Goal: Task Accomplishment & Management: Use online tool/utility

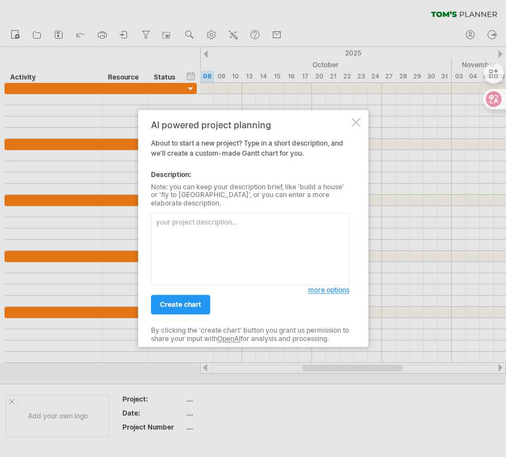
click at [285, 218] on textarea at bounding box center [250, 249] width 199 height 72
click at [283, 247] on textarea at bounding box center [250, 249] width 199 height 72
paste textarea "| 任務名稱 | 開始日期 (YYYY-MM) | 持續時間 (月) | | :--- | :--- | :--- | | 日本近代文學史 (一) | 202…"
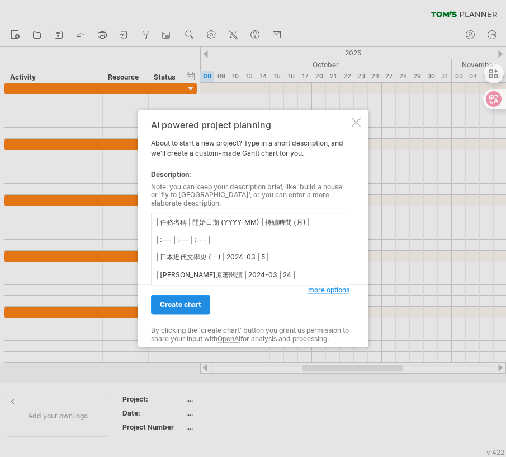
type textarea "| 任務名稱 | 開始日期 (YYYY-MM) | 持續時間 (月) | | :--- | :--- | :--- | | 日本近代文學史 (一) | 202…"
click at [201, 304] on span "create chart" at bounding box center [180, 305] width 41 height 8
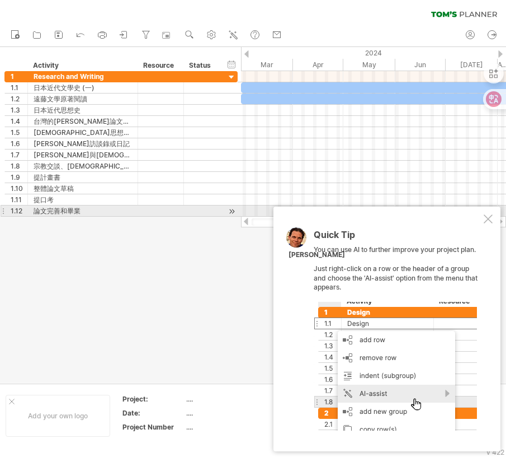
click at [489, 214] on div at bounding box center [488, 218] width 9 height 9
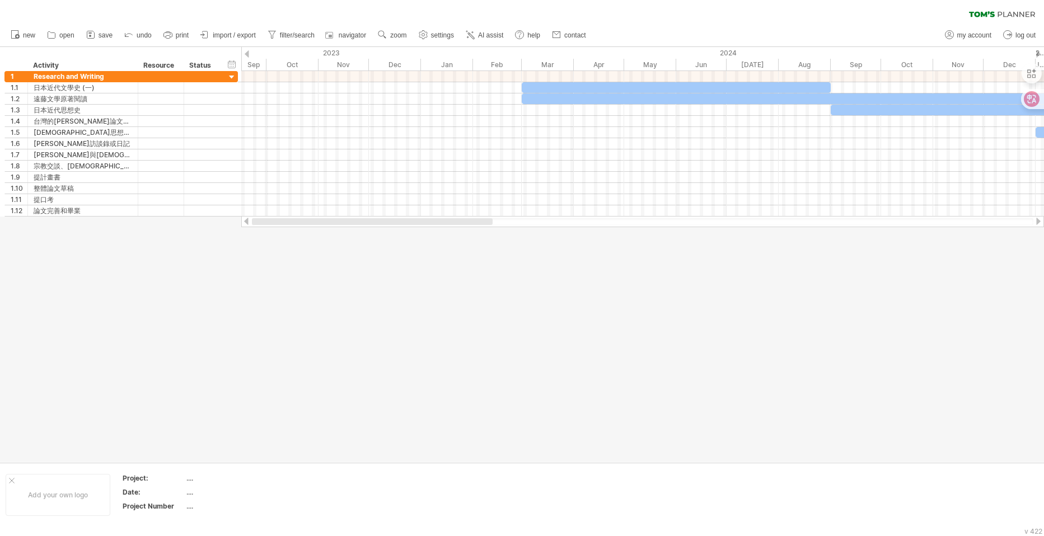
drag, startPoint x: 568, startPoint y: 222, endPoint x: 401, endPoint y: 223, distance: 167.3
click at [401, 223] on div at bounding box center [372, 221] width 241 height 7
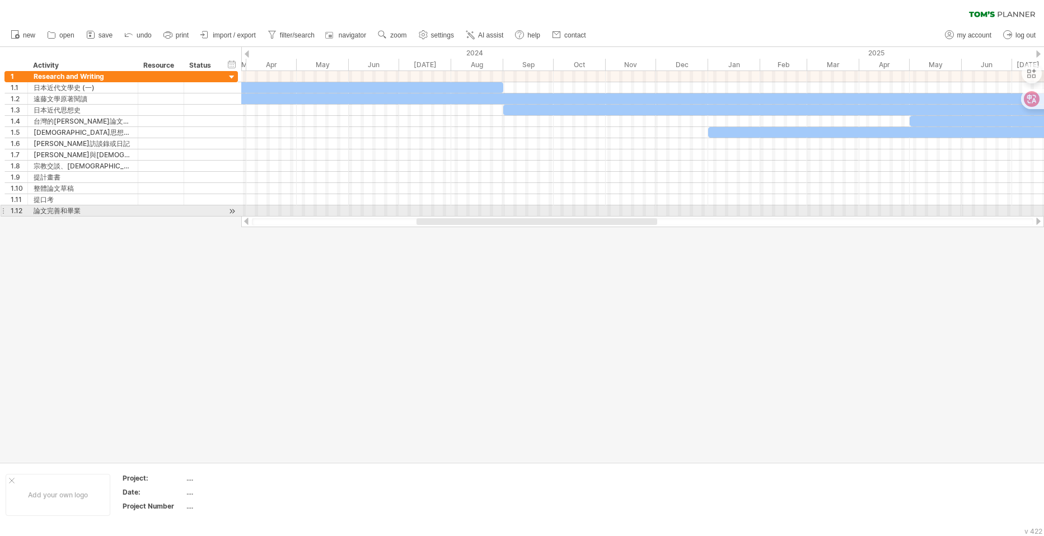
drag, startPoint x: 401, startPoint y: 223, endPoint x: 487, endPoint y: 200, distance: 89.7
click at [489, 206] on div "Trying to reach [DOMAIN_NAME] Connected again... 0% clear filter new 1" at bounding box center [522, 268] width 1044 height 536
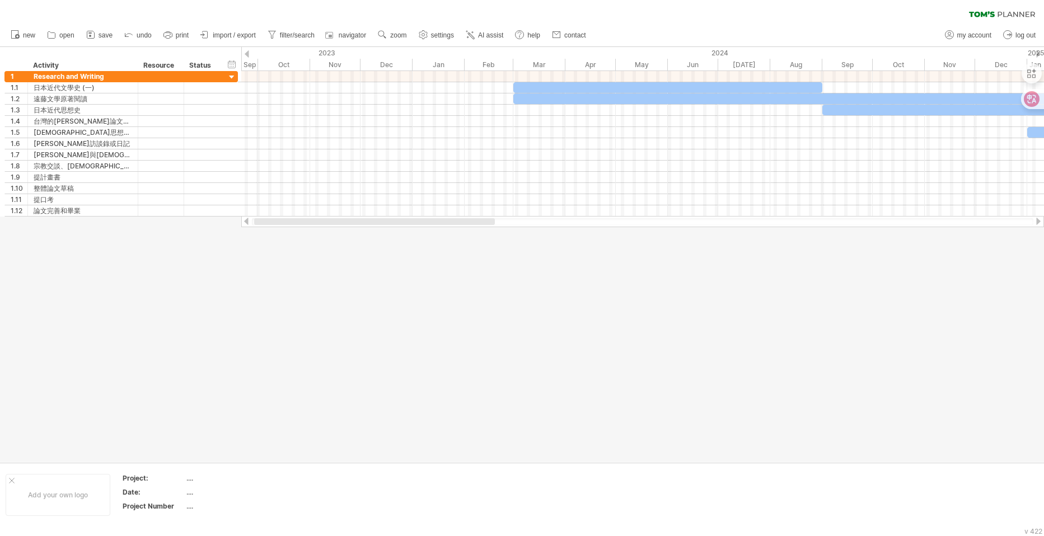
drag, startPoint x: 373, startPoint y: 220, endPoint x: 306, endPoint y: 135, distance: 108.0
click at [266, 224] on div at bounding box center [374, 221] width 241 height 7
click at [346, 55] on div "2023" at bounding box center [112, 53] width 613 height 12
click at [341, 50] on div "2023" at bounding box center [112, 53] width 613 height 12
click at [331, 43] on ul "new open" at bounding box center [297, 36] width 585 height 24
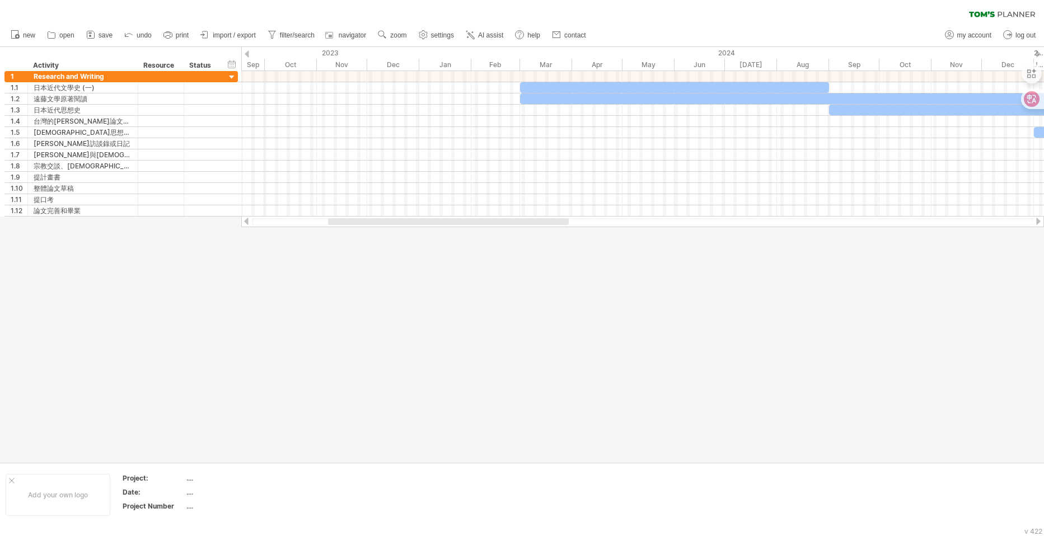
click at [333, 46] on ul "new open" at bounding box center [297, 36] width 585 height 24
click at [336, 50] on div "2023" at bounding box center [112, 53] width 613 height 12
click at [402, 56] on div "timeline settings" at bounding box center [391, 64] width 100 height 18
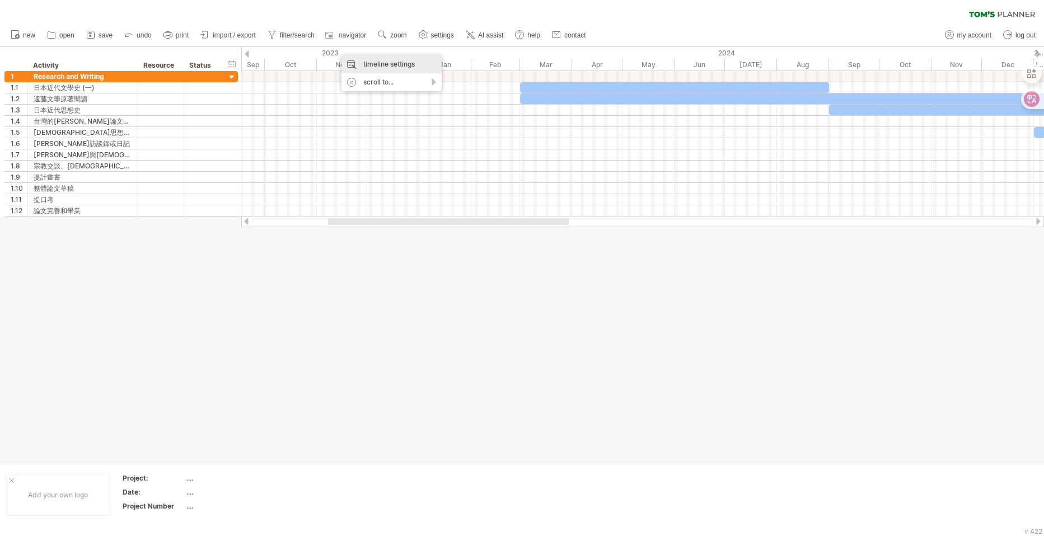
select select "*"
select select "**"
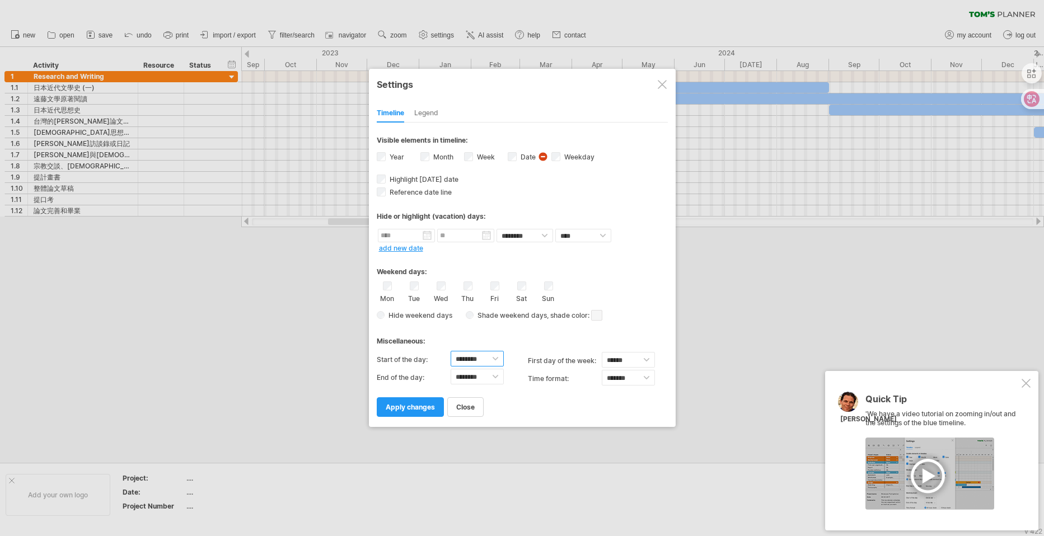
click at [497, 367] on select "******** ******** ******** ******** ******** ******** ******** ******** *******…" at bounding box center [477, 359] width 53 height 16
click at [434, 105] on div "Legend" at bounding box center [426, 114] width 24 height 18
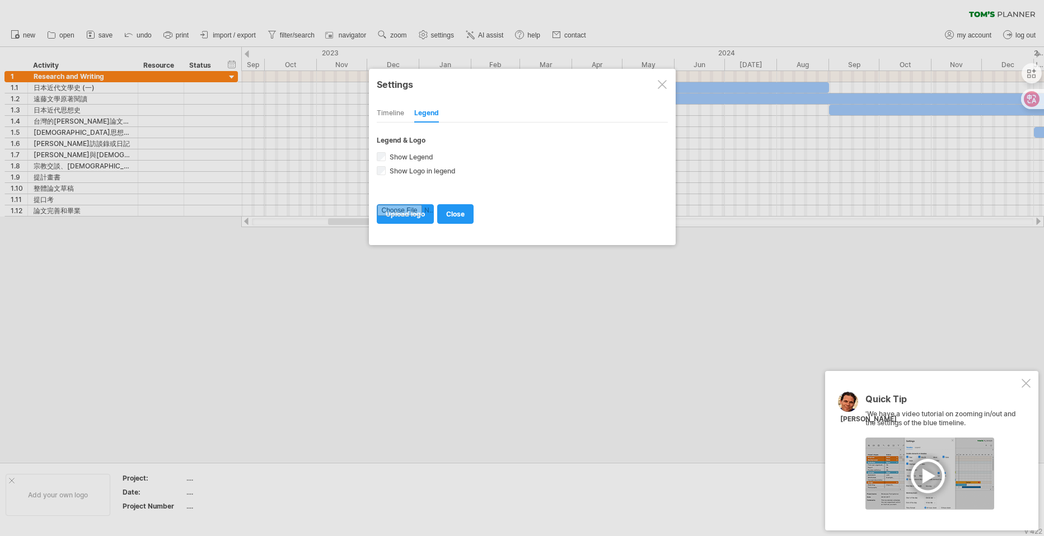
click at [401, 120] on div "Timeline" at bounding box center [390, 114] width 27 height 18
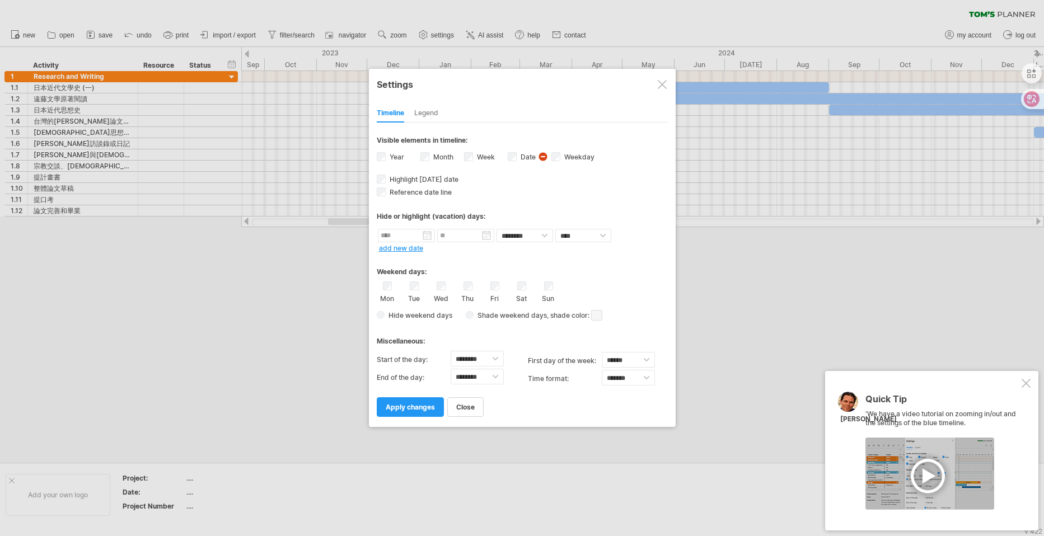
click at [400, 119] on div "Timeline" at bounding box center [390, 114] width 27 height 18
click at [656, 83] on div "Settings" at bounding box center [521, 83] width 291 height 20
click at [660, 82] on div at bounding box center [661, 83] width 9 height 9
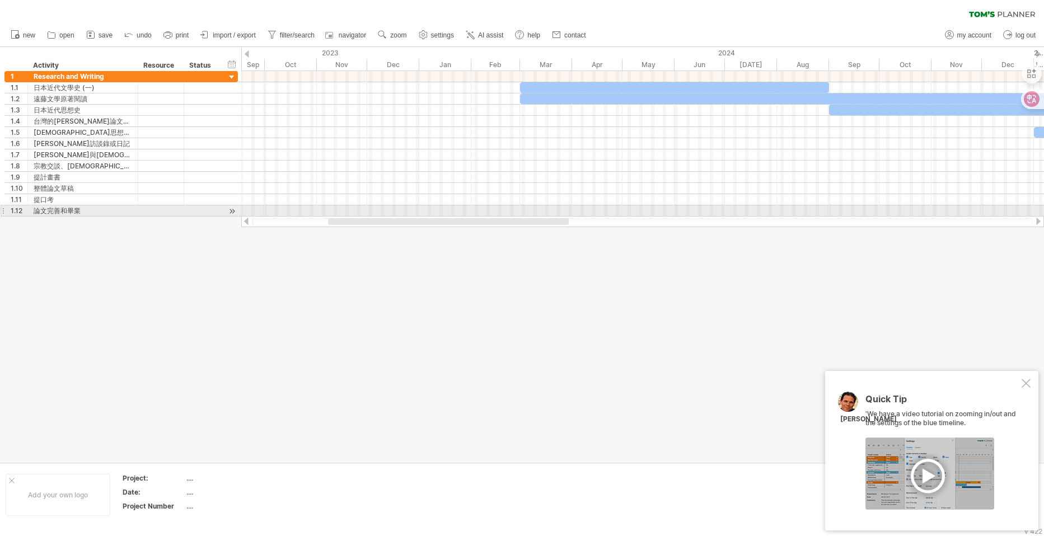
drag, startPoint x: 452, startPoint y: 218, endPoint x: 510, endPoint y: 214, distance: 58.3
click at [510, 214] on div "Trying to reach [DOMAIN_NAME] Connected again... 0% clear filter new 1" at bounding box center [522, 268] width 1044 height 536
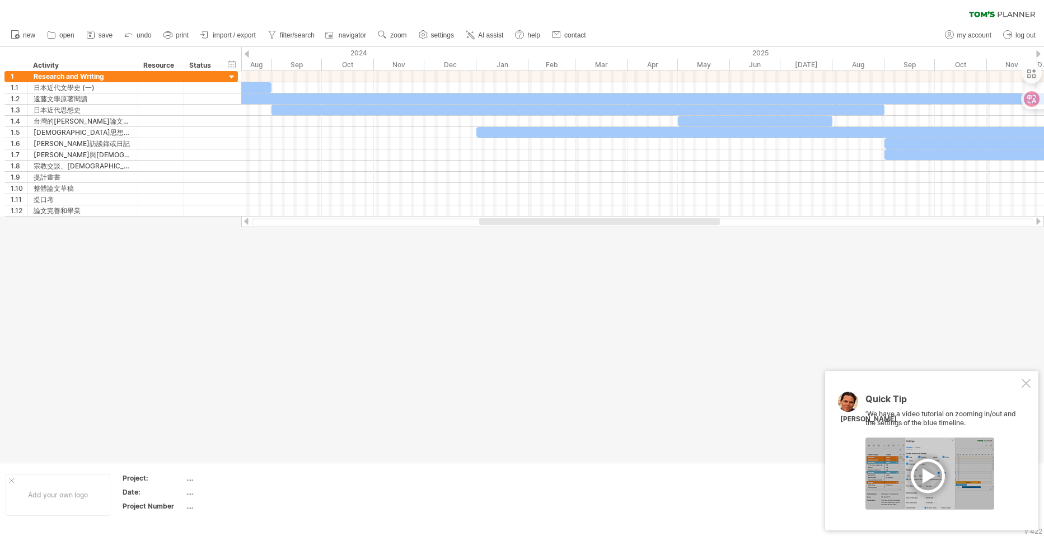
drag, startPoint x: 509, startPoint y: 224, endPoint x: 660, endPoint y: 227, distance: 151.1
click at [660, 227] on div at bounding box center [642, 221] width 803 height 11
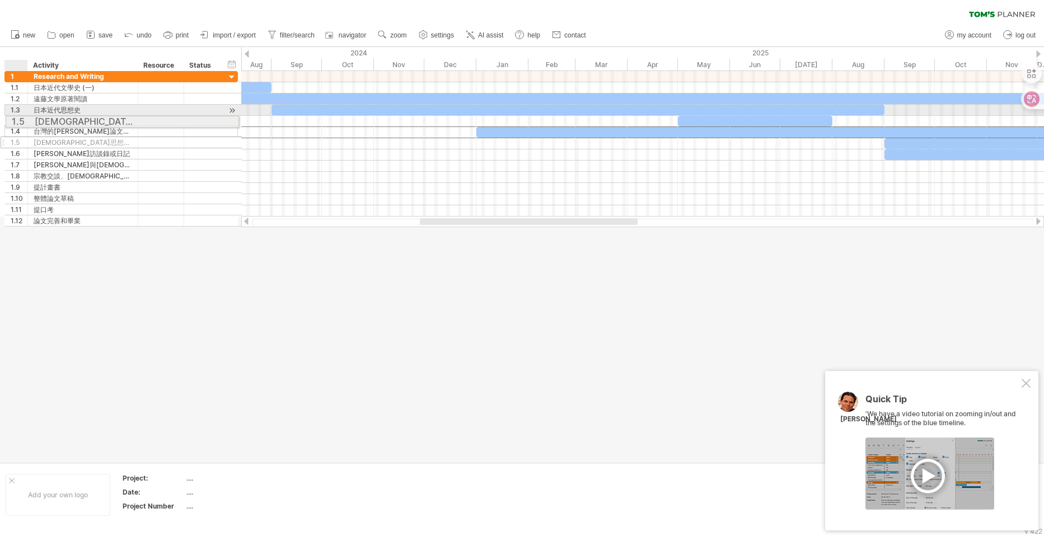
drag, startPoint x: 20, startPoint y: 134, endPoint x: 15, endPoint y: 119, distance: 15.2
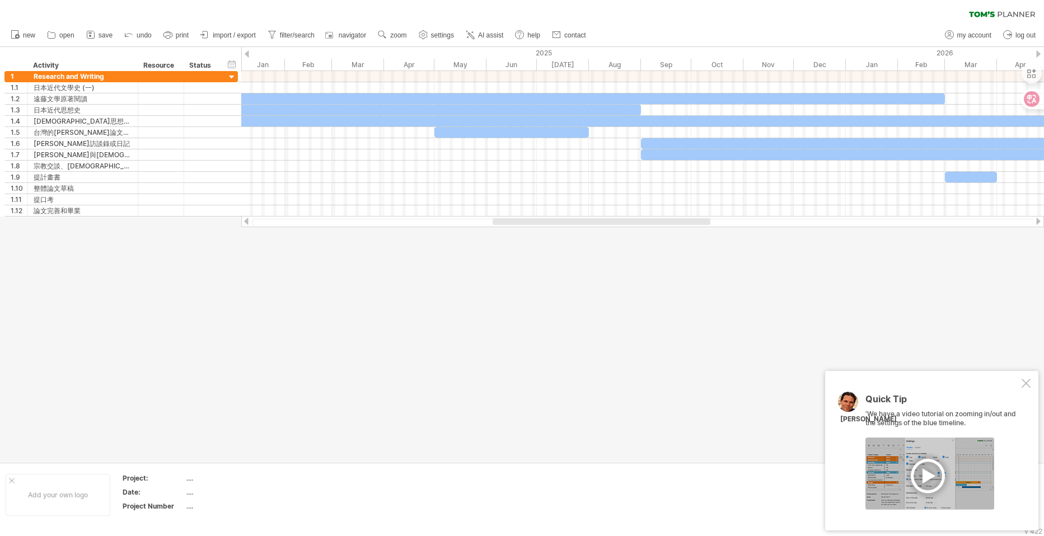
drag, startPoint x: 613, startPoint y: 220, endPoint x: 686, endPoint y: 229, distance: 73.3
click at [686, 229] on div "Trying to reach [DOMAIN_NAME] Connected again... 0% clear filter new 1" at bounding box center [522, 268] width 1044 height 536
click at [412, 115] on div at bounding box center [642, 110] width 803 height 11
click at [409, 123] on div at bounding box center [691, 121] width 917 height 11
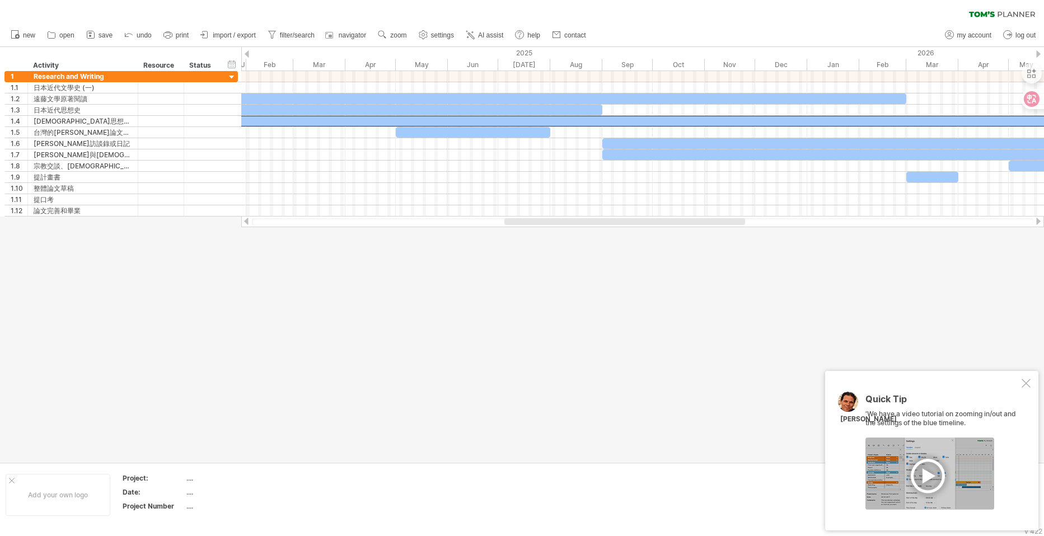
drag, startPoint x: 506, startPoint y: 221, endPoint x: 518, endPoint y: 251, distance: 32.4
click at [518, 251] on div "Trying to reach [DOMAIN_NAME] Connected again... 0% clear filter new 1" at bounding box center [522, 268] width 1044 height 536
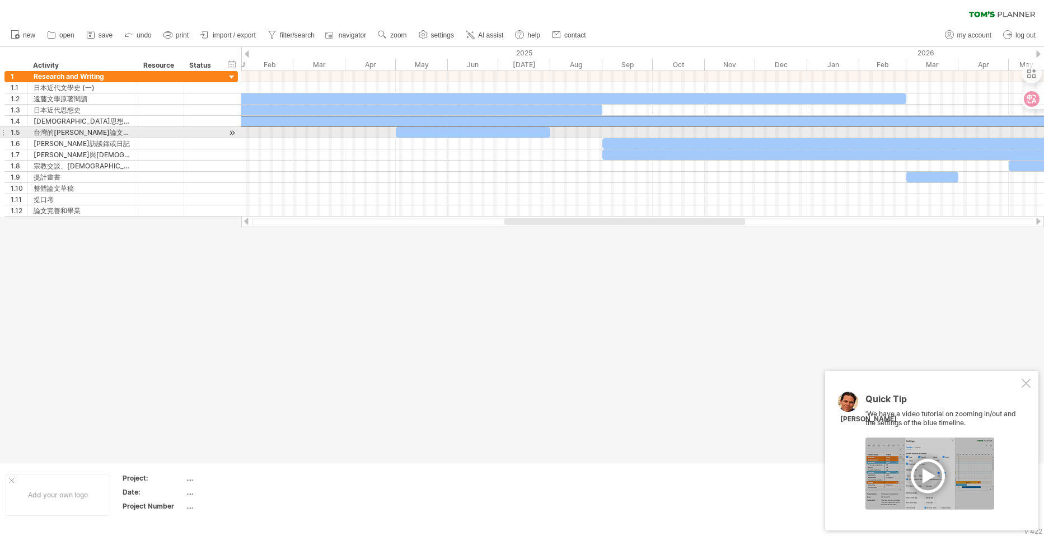
click at [458, 133] on div at bounding box center [473, 132] width 154 height 11
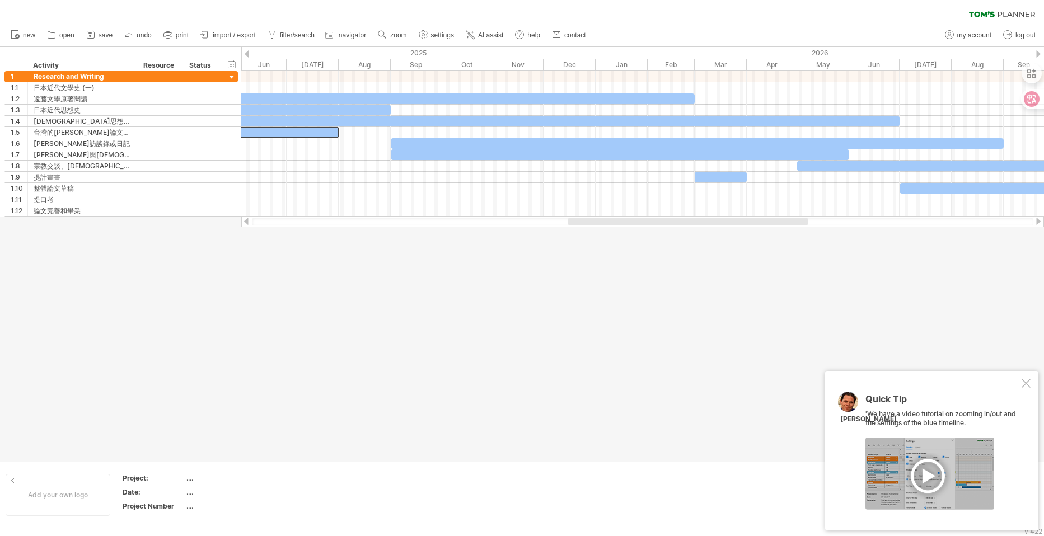
drag, startPoint x: 554, startPoint y: 224, endPoint x: 617, endPoint y: 218, distance: 63.5
click at [617, 218] on div at bounding box center [687, 221] width 241 height 7
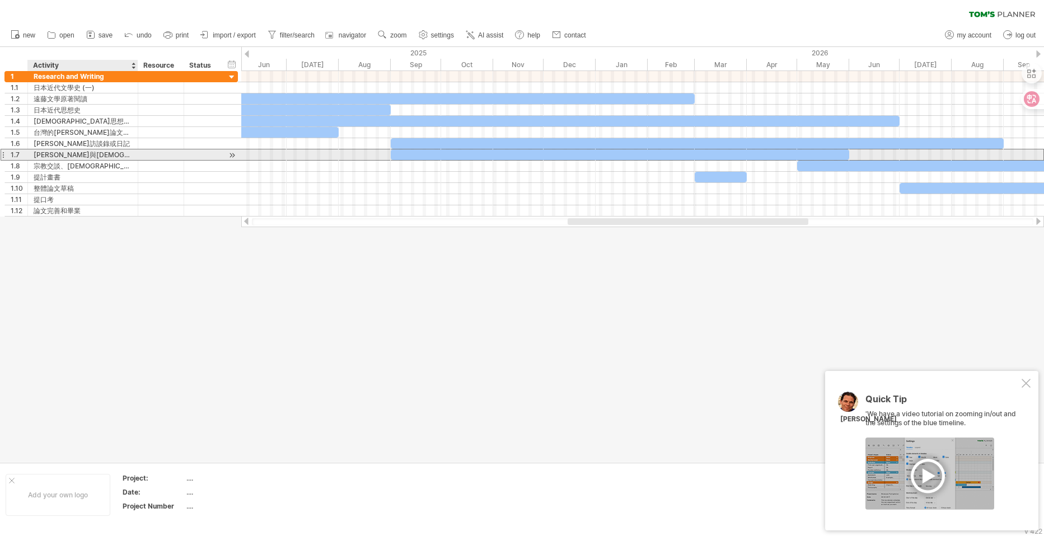
click at [98, 152] on div "[PERSON_NAME]與[DEMOGRAPHIC_DATA]修研究" at bounding box center [83, 154] width 98 height 11
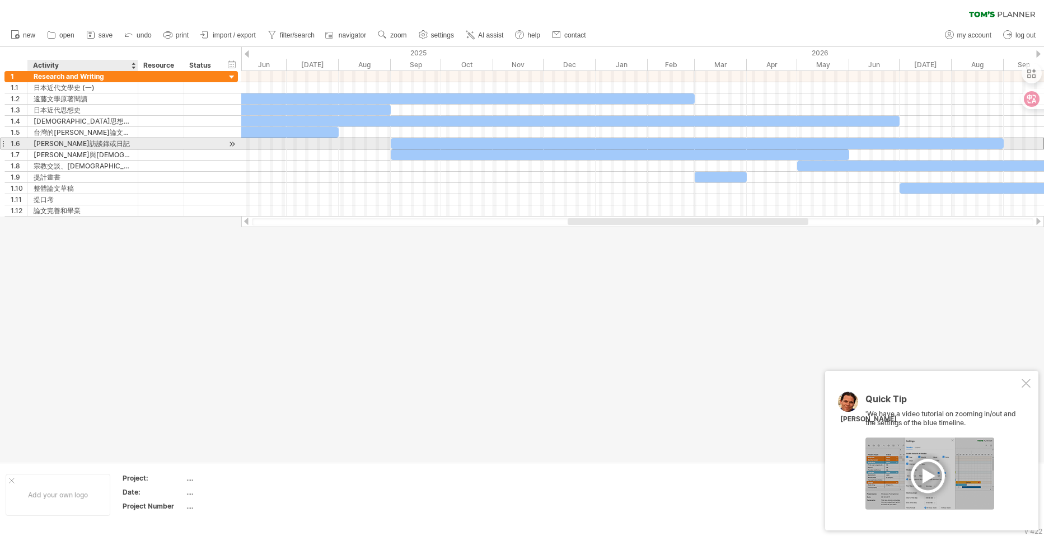
click at [96, 145] on div "[PERSON_NAME]訪談錄或日記" at bounding box center [83, 143] width 98 height 11
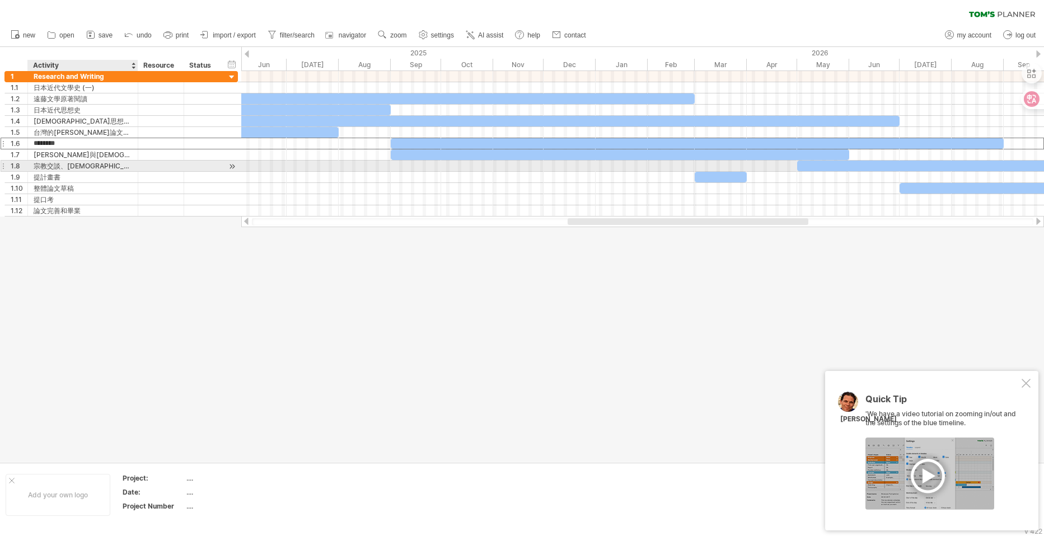
click at [110, 163] on div "宗教交談、[DEMOGRAPHIC_DATA]精神" at bounding box center [83, 166] width 98 height 11
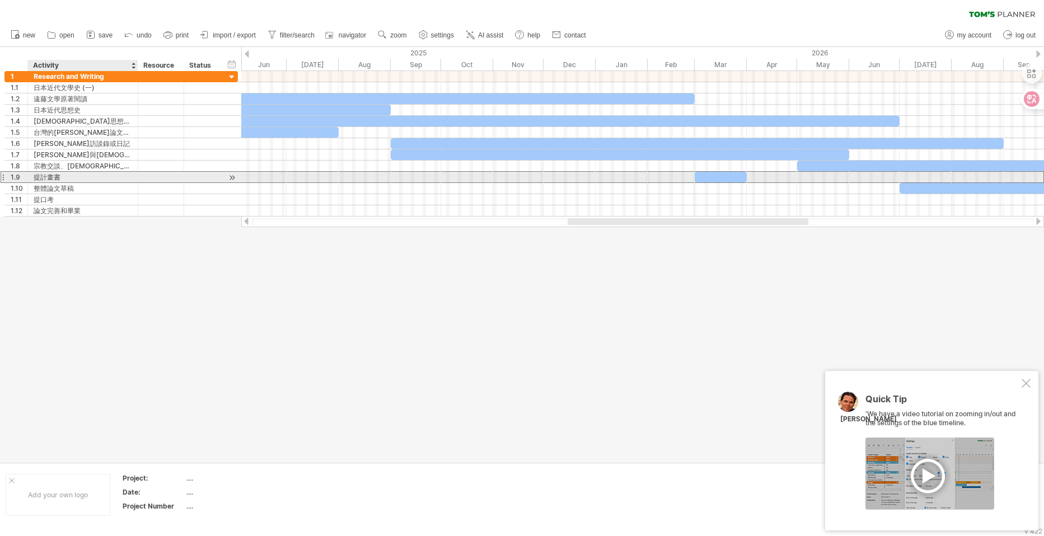
click at [116, 178] on div "提計畫書" at bounding box center [83, 177] width 98 height 11
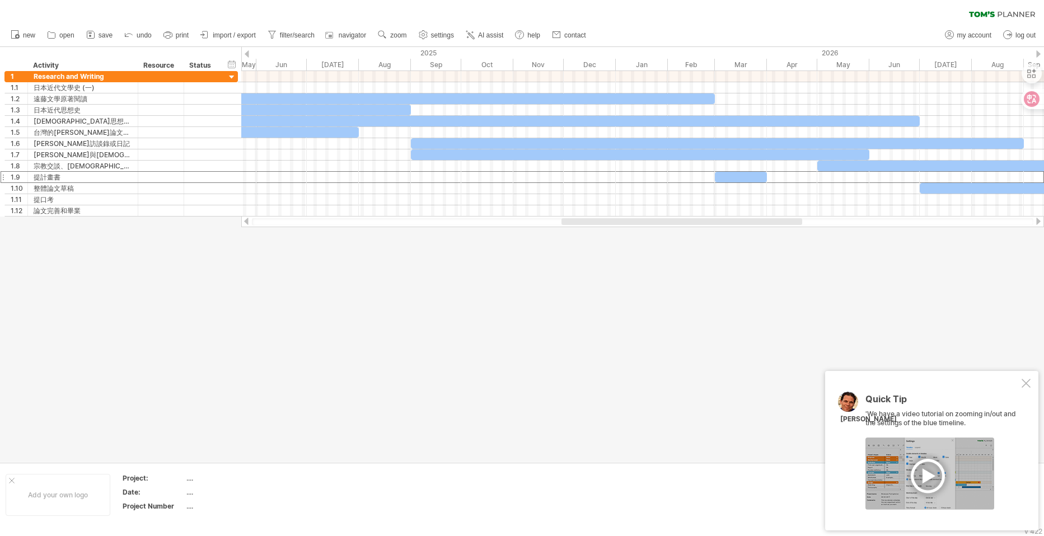
drag, startPoint x: 597, startPoint y: 224, endPoint x: 590, endPoint y: 224, distance: 6.2
click at [590, 224] on div at bounding box center [681, 221] width 241 height 7
click at [590, 224] on div at bounding box center [642, 221] width 781 height 7
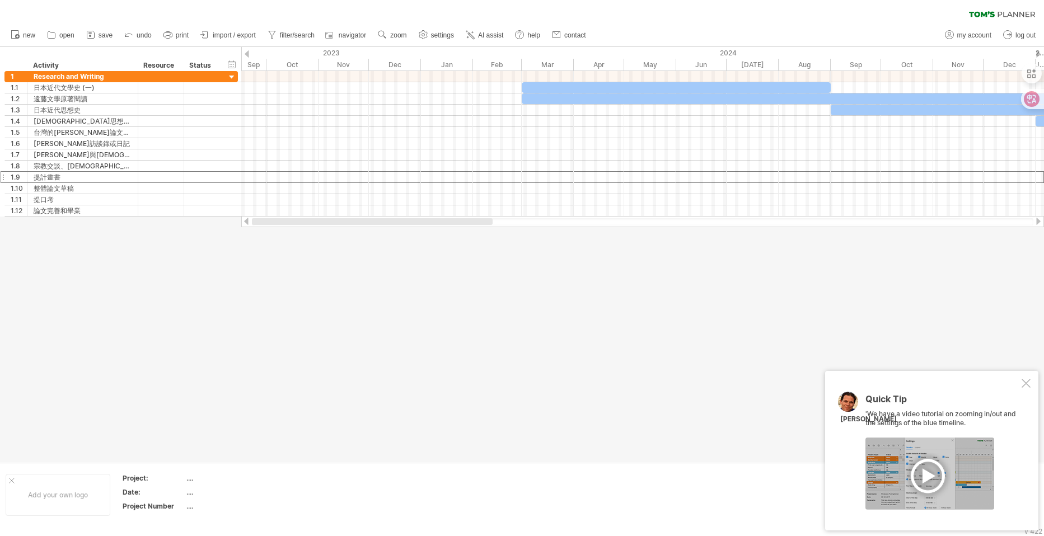
drag, startPoint x: 588, startPoint y: 223, endPoint x: 215, endPoint y: 228, distance: 372.8
click at [215, 228] on div "Trying to reach [DOMAIN_NAME] Connected again... 0% clear filter new 1" at bounding box center [522, 268] width 1044 height 536
click at [240, 29] on link "import / export" at bounding box center [229, 35] width 62 height 15
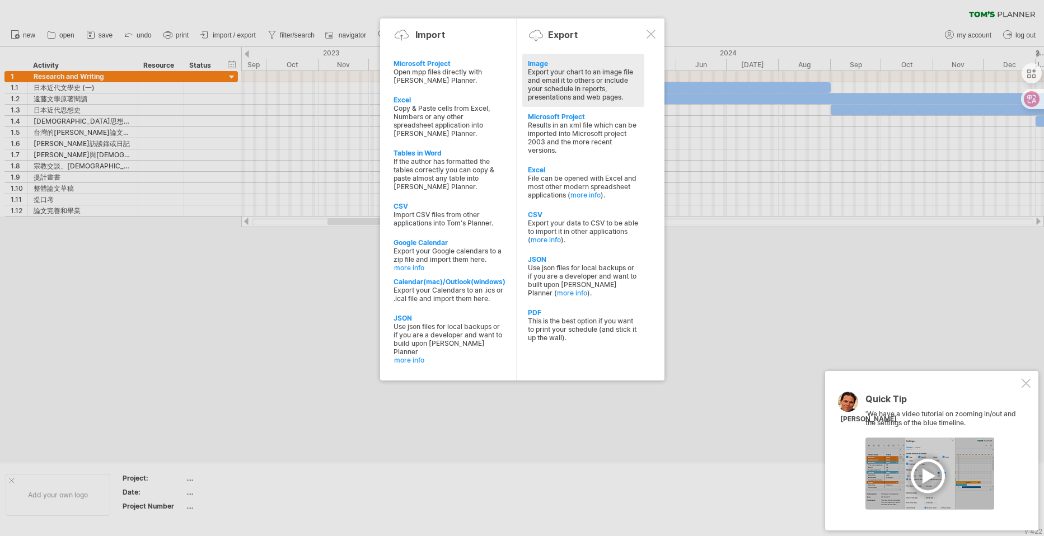
click at [565, 87] on div "Export your chart to an image file and email it to others or include your sched…" at bounding box center [583, 85] width 111 height 34
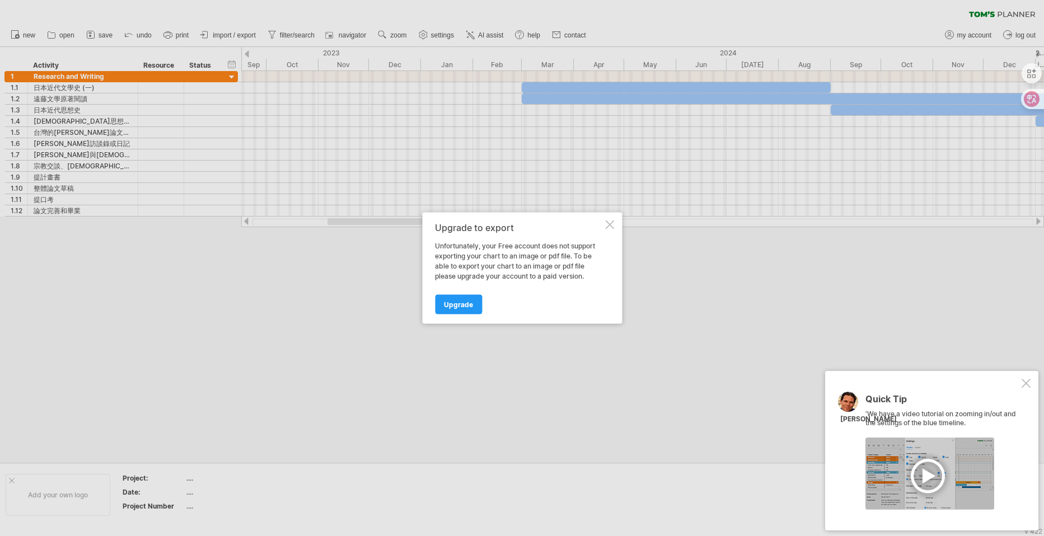
click at [607, 220] on div at bounding box center [609, 224] width 9 height 9
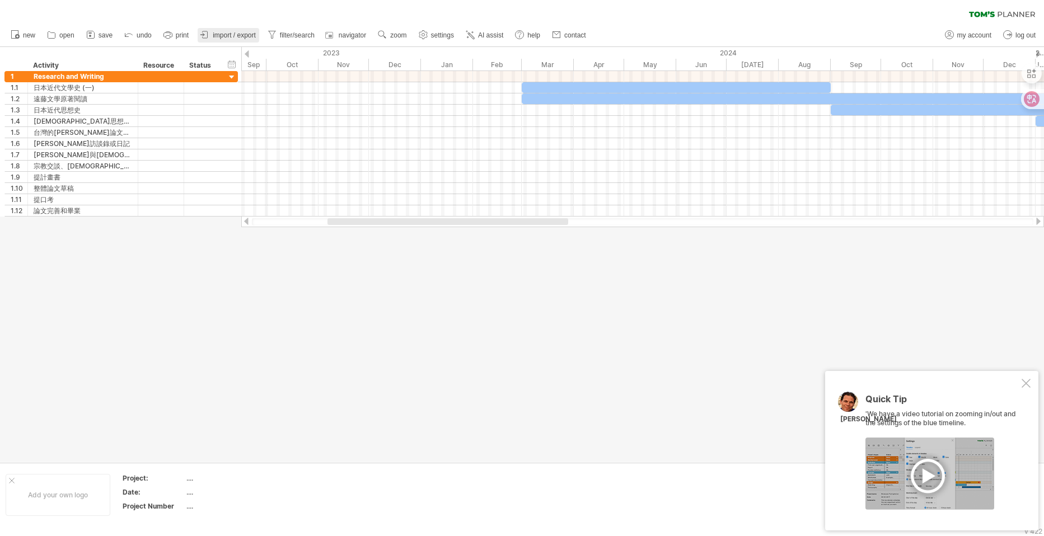
click at [256, 36] on span "import / export" at bounding box center [234, 35] width 43 height 8
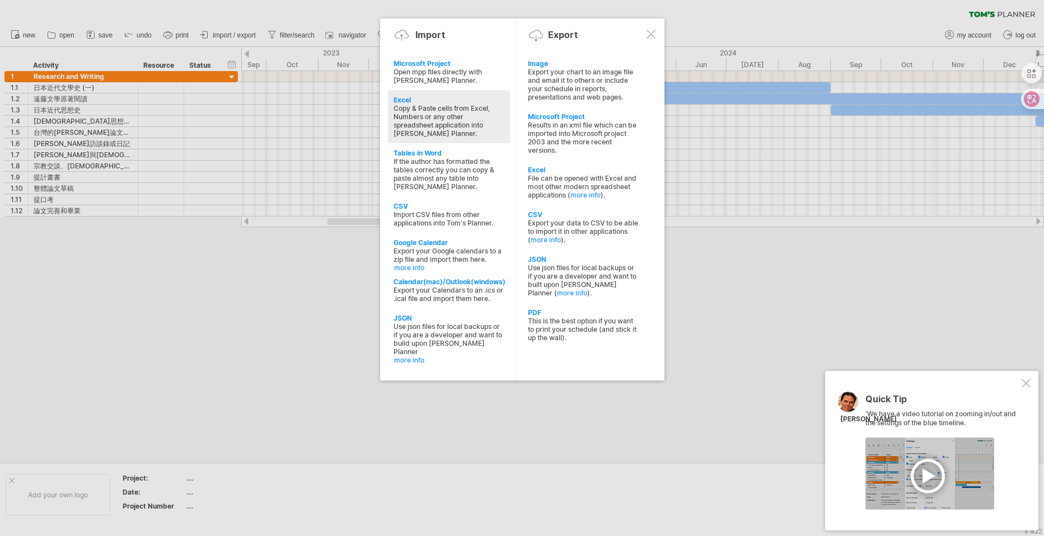
click at [440, 104] on div "Excel" at bounding box center [448, 100] width 111 height 8
type textarea "**********"
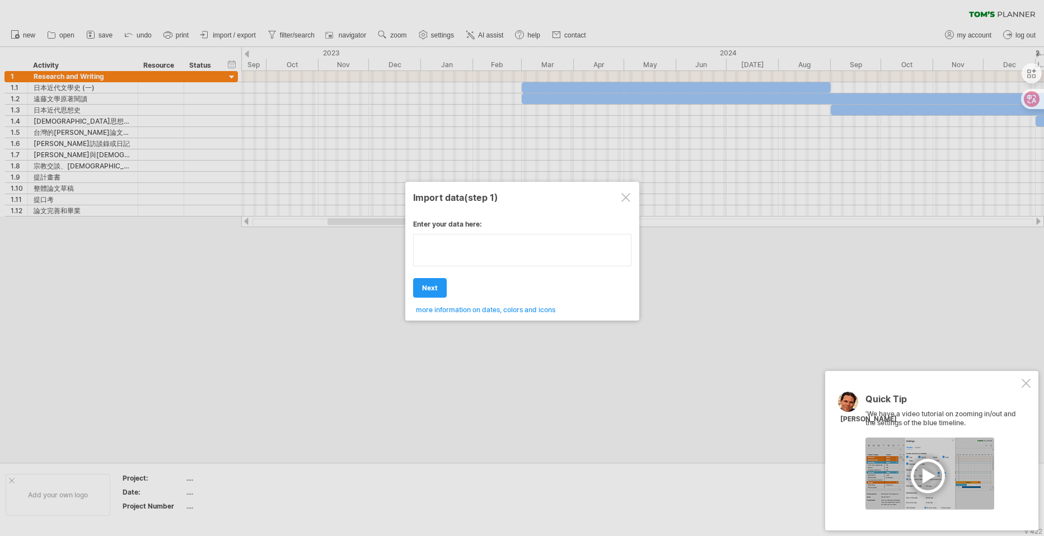
click at [488, 261] on textarea at bounding box center [522, 250] width 218 height 32
type textarea "**********"
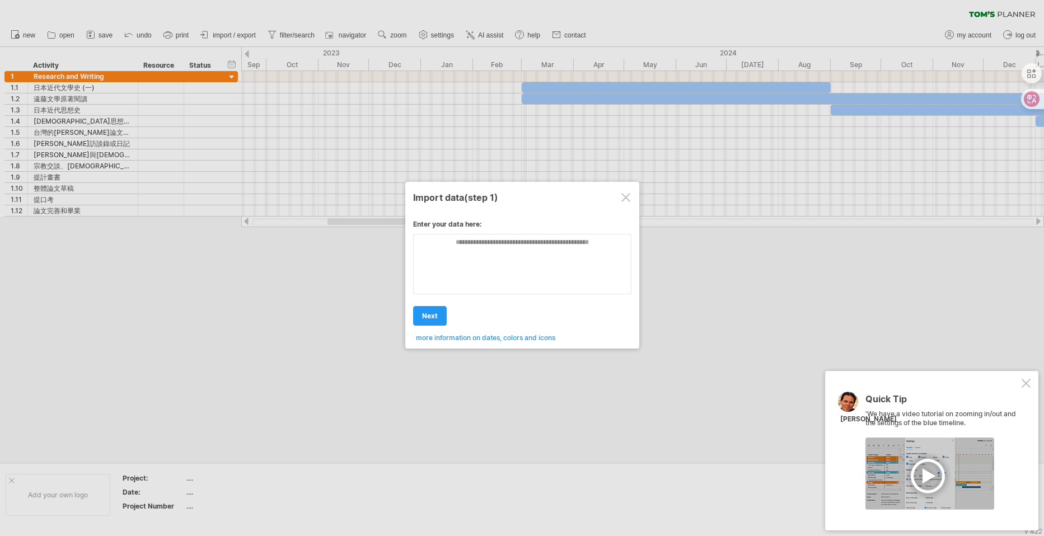
click at [593, 213] on div "Enter your data here: Your data: Weekend days ' mon tue Hide weekend days" at bounding box center [522, 277] width 218 height 130
click at [621, 200] on div "Import data (step 1)" at bounding box center [522, 197] width 218 height 20
click at [622, 198] on div at bounding box center [625, 197] width 9 height 9
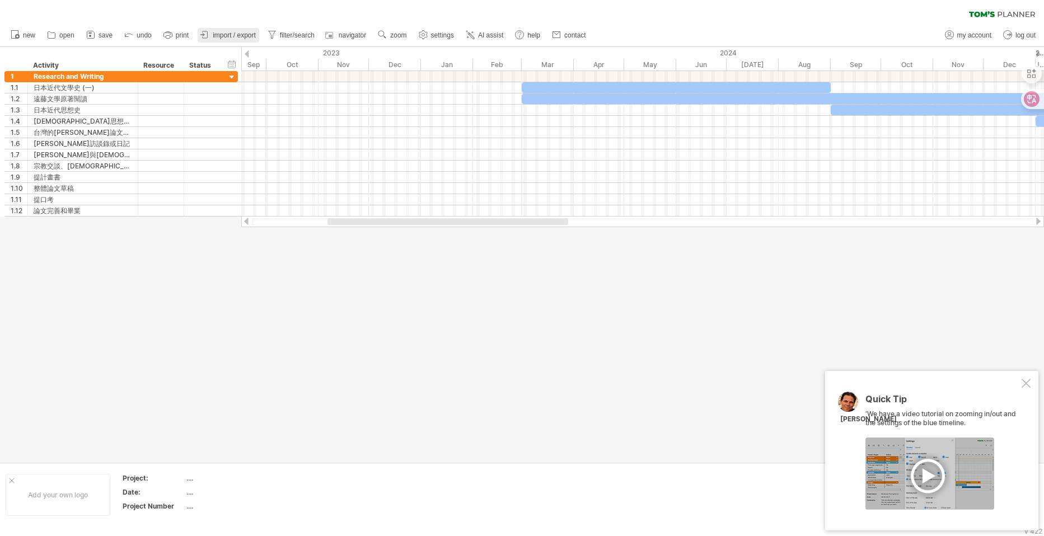
click at [256, 38] on span "import / export" at bounding box center [234, 35] width 43 height 8
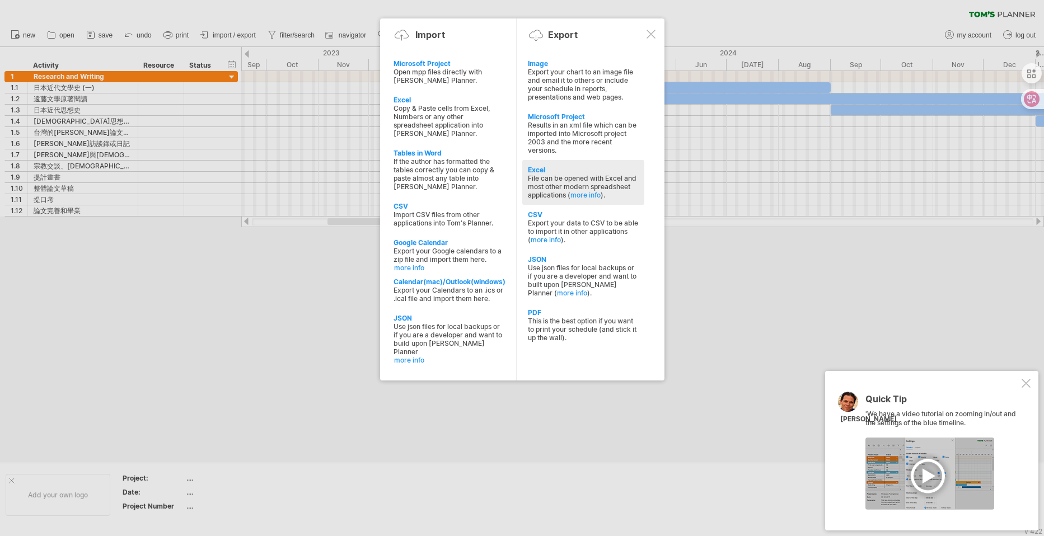
click at [578, 199] on div "File can be opened with Excel and most other modern spreadsheet applications ( …" at bounding box center [583, 186] width 111 height 25
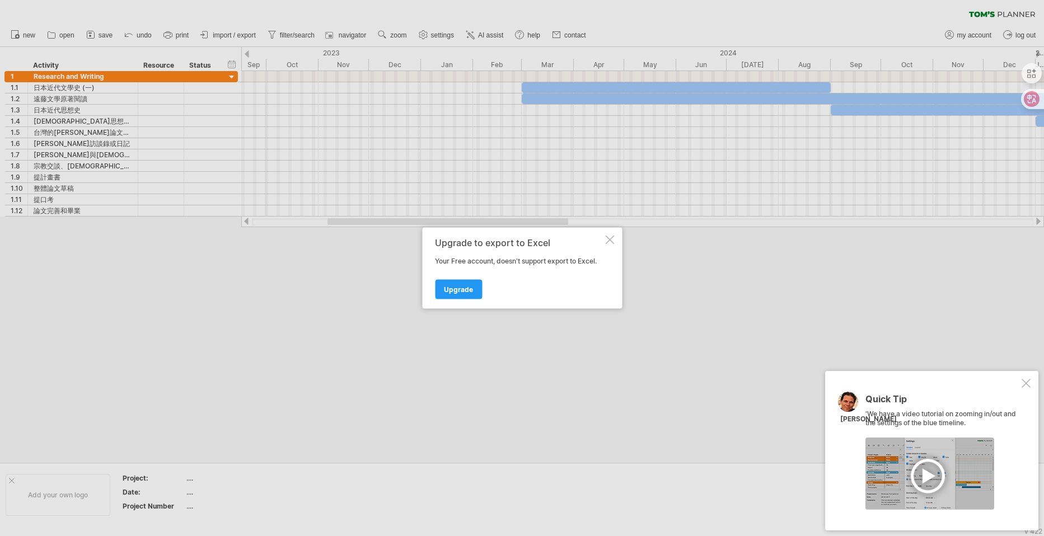
click at [616, 234] on div "Upgrade to export to Excel Your Free account, doesn't support export to Excel. …" at bounding box center [522, 268] width 200 height 81
click at [613, 236] on div at bounding box center [609, 240] width 9 height 9
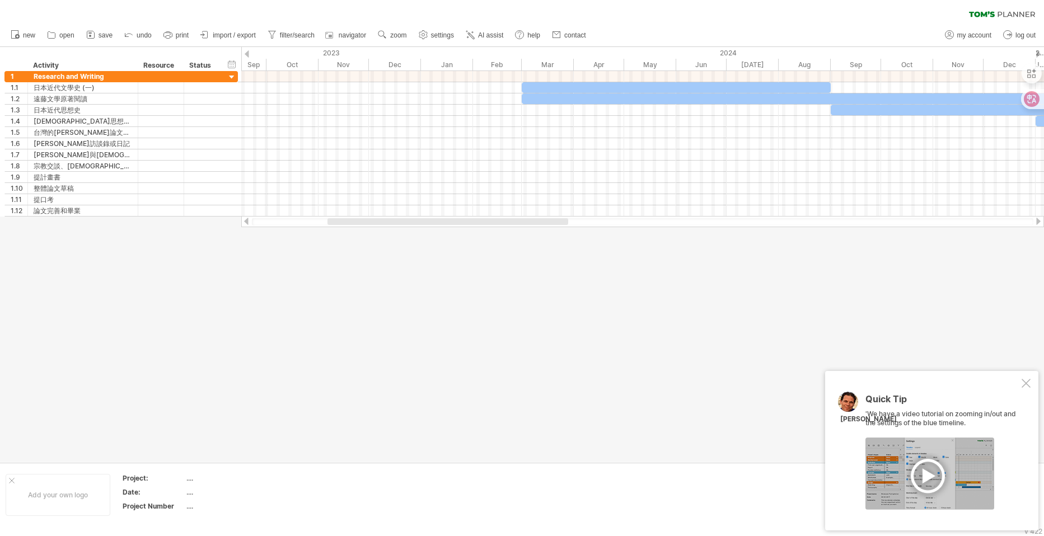
click at [263, 27] on ul "new open" at bounding box center [297, 36] width 585 height 24
click at [256, 32] on span "import / export" at bounding box center [234, 35] width 43 height 8
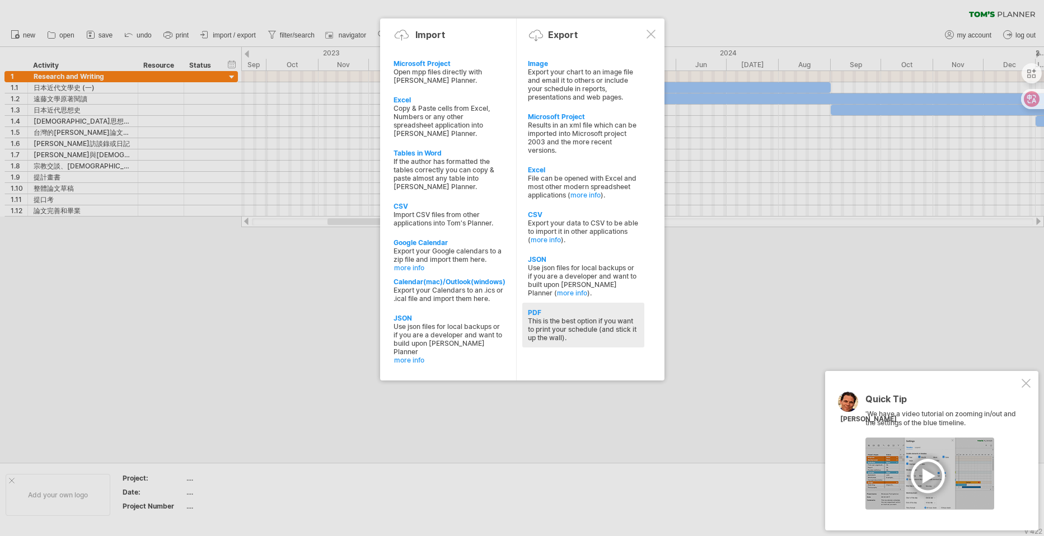
click at [581, 342] on div "This is the best option if you want to print your schedule (and stick it up the…" at bounding box center [583, 329] width 111 height 25
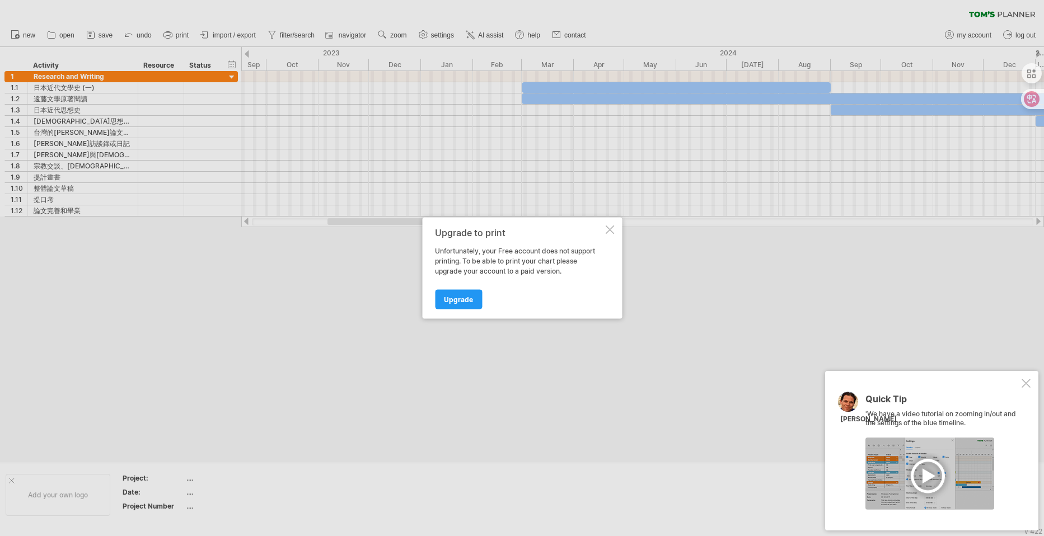
click at [604, 227] on div "Upgrade to print Unfortunately, your Free account does not support printing. To…" at bounding box center [522, 268] width 200 height 101
click at [611, 229] on div at bounding box center [609, 230] width 9 height 9
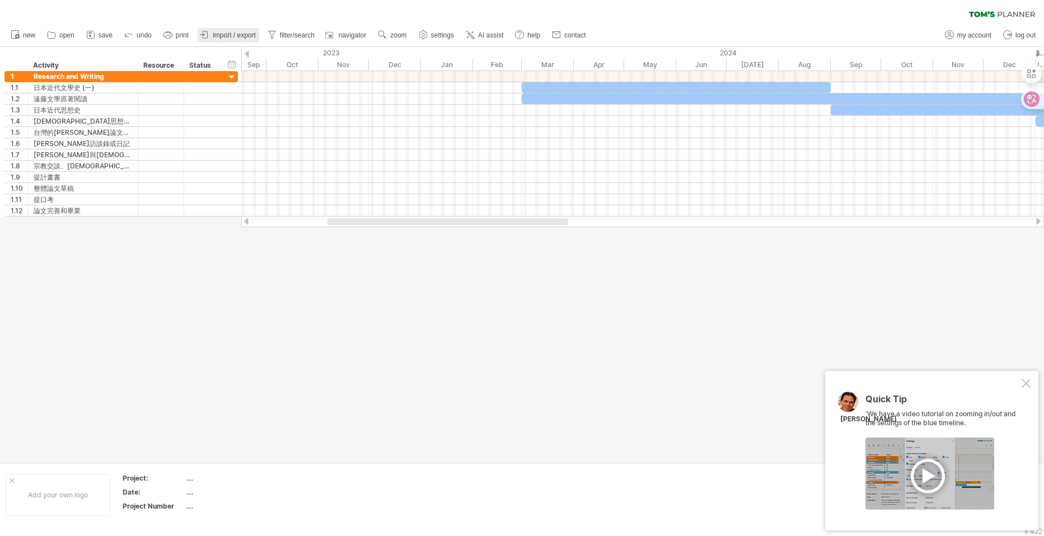
click at [256, 31] on span "import / export" at bounding box center [234, 35] width 43 height 8
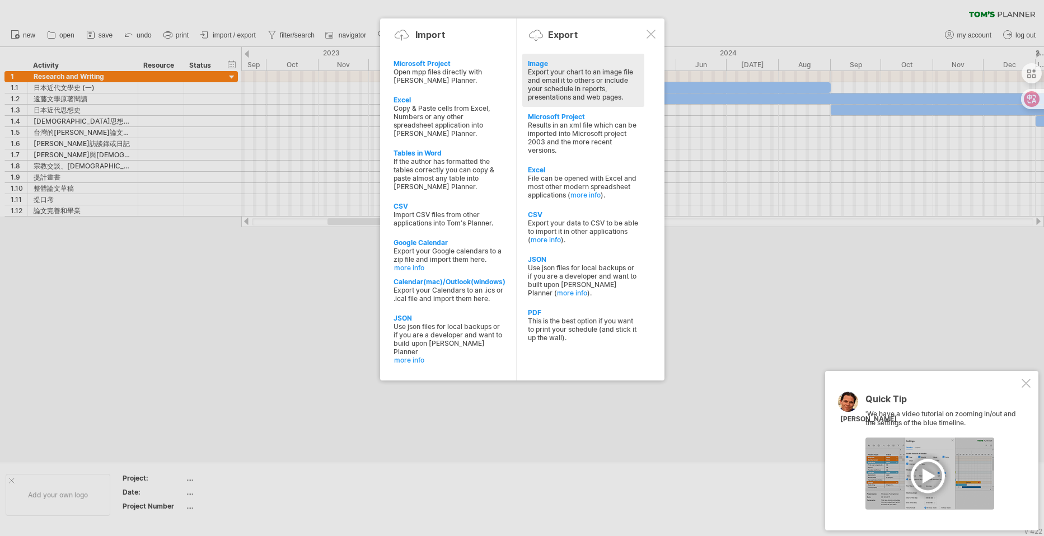
click at [586, 101] on div "Export your chart to an image file and email it to others or include your sched…" at bounding box center [583, 85] width 111 height 34
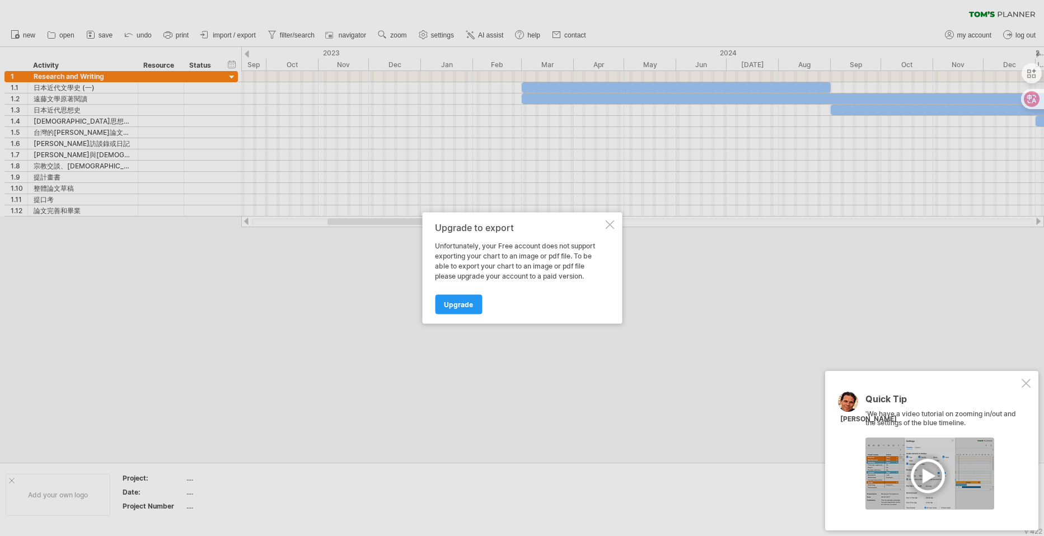
click at [445, 324] on div "Upgrade to export Unfortunately, your Free account does not support exporting y…" at bounding box center [522, 268] width 200 height 111
drag, startPoint x: 451, startPoint y: 317, endPoint x: 587, endPoint y: 237, distance: 157.0
click at [529, 275] on div "Upgrade to export Unfortunately, your Free account does not support exporting y…" at bounding box center [519, 268] width 168 height 91
click at [611, 220] on div at bounding box center [609, 224] width 9 height 9
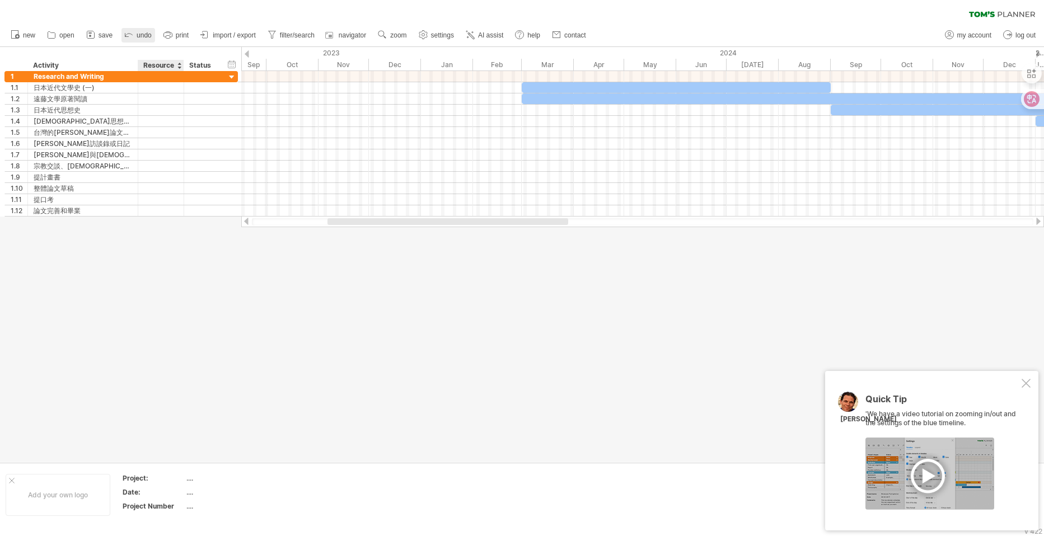
click at [155, 41] on link "undo" at bounding box center [138, 35] width 34 height 15
click at [173, 37] on icon at bounding box center [167, 34] width 11 height 11
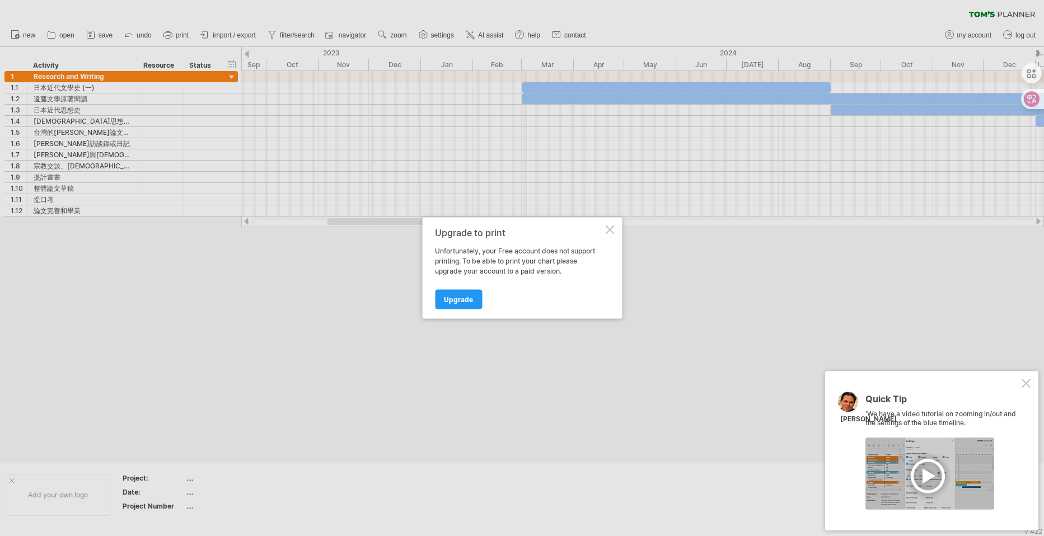
click at [611, 226] on div at bounding box center [609, 230] width 9 height 9
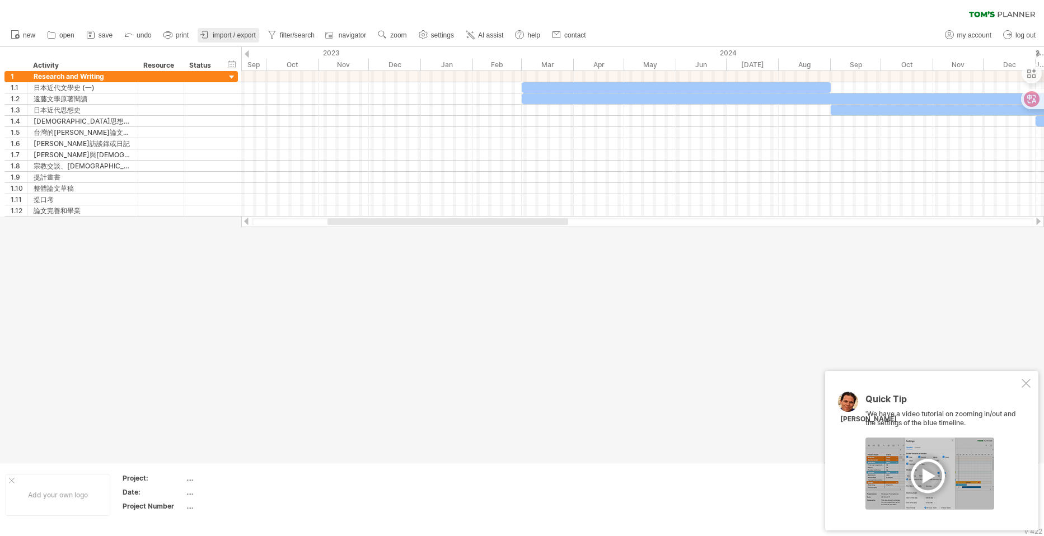
click at [256, 31] on span "import / export" at bounding box center [234, 35] width 43 height 8
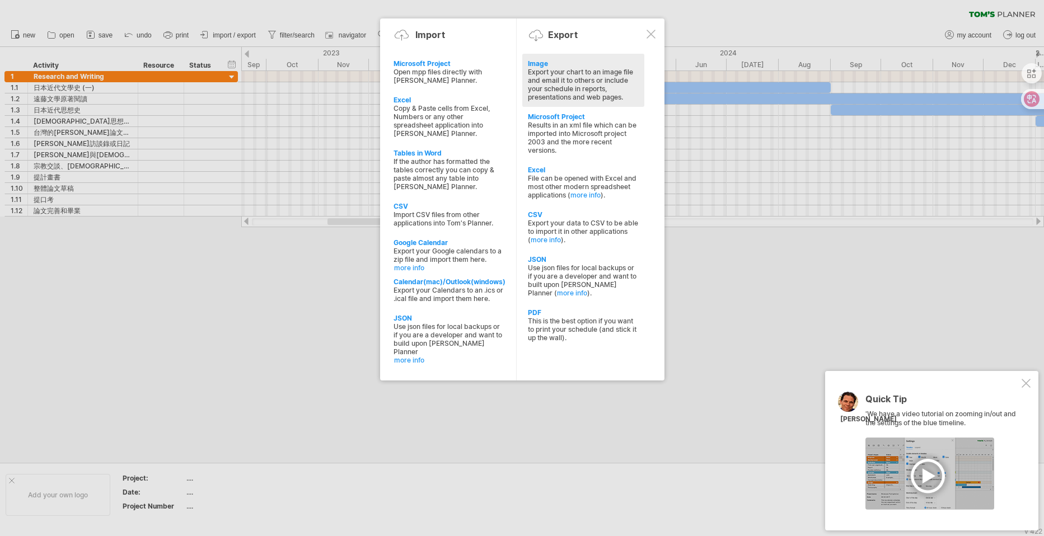
click at [610, 101] on div "Export your chart to an image file and email it to others or include your sched…" at bounding box center [583, 85] width 111 height 34
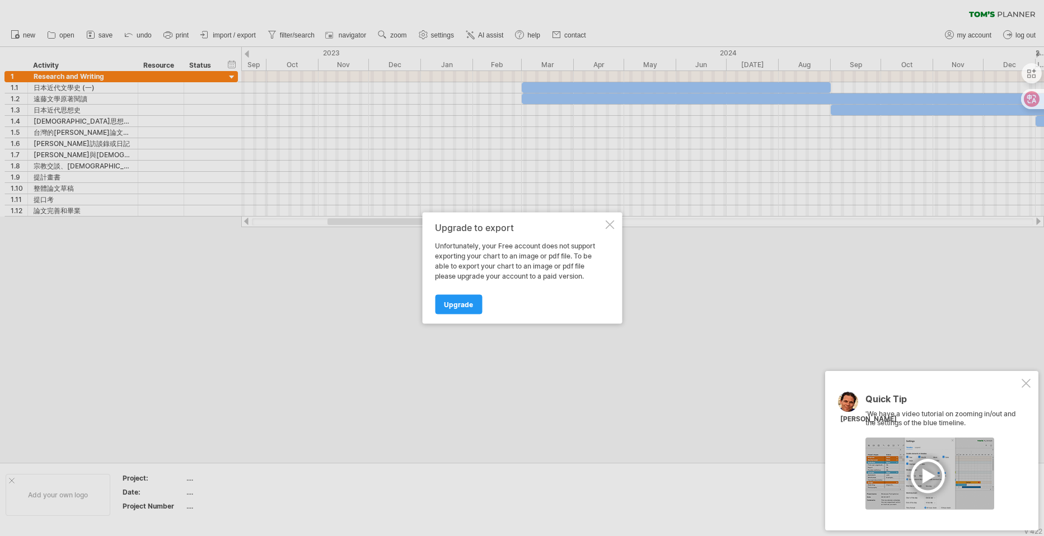
click at [478, 303] on div "Upgrade" at bounding box center [519, 299] width 168 height 29
click at [473, 309] on span "Upgrade" at bounding box center [458, 305] width 29 height 8
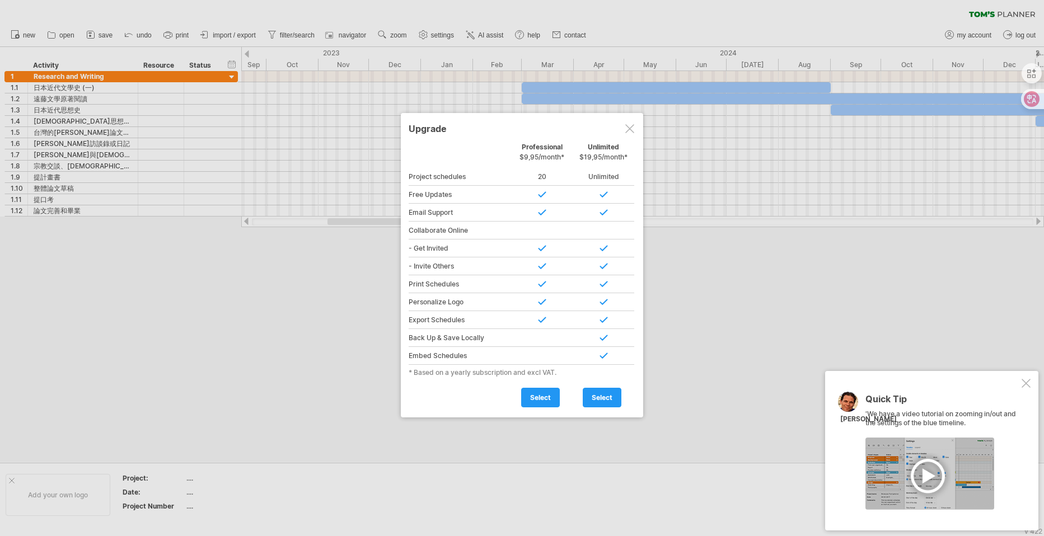
click at [628, 133] on div at bounding box center [629, 128] width 9 height 9
